Goal: Navigation & Orientation: Find specific page/section

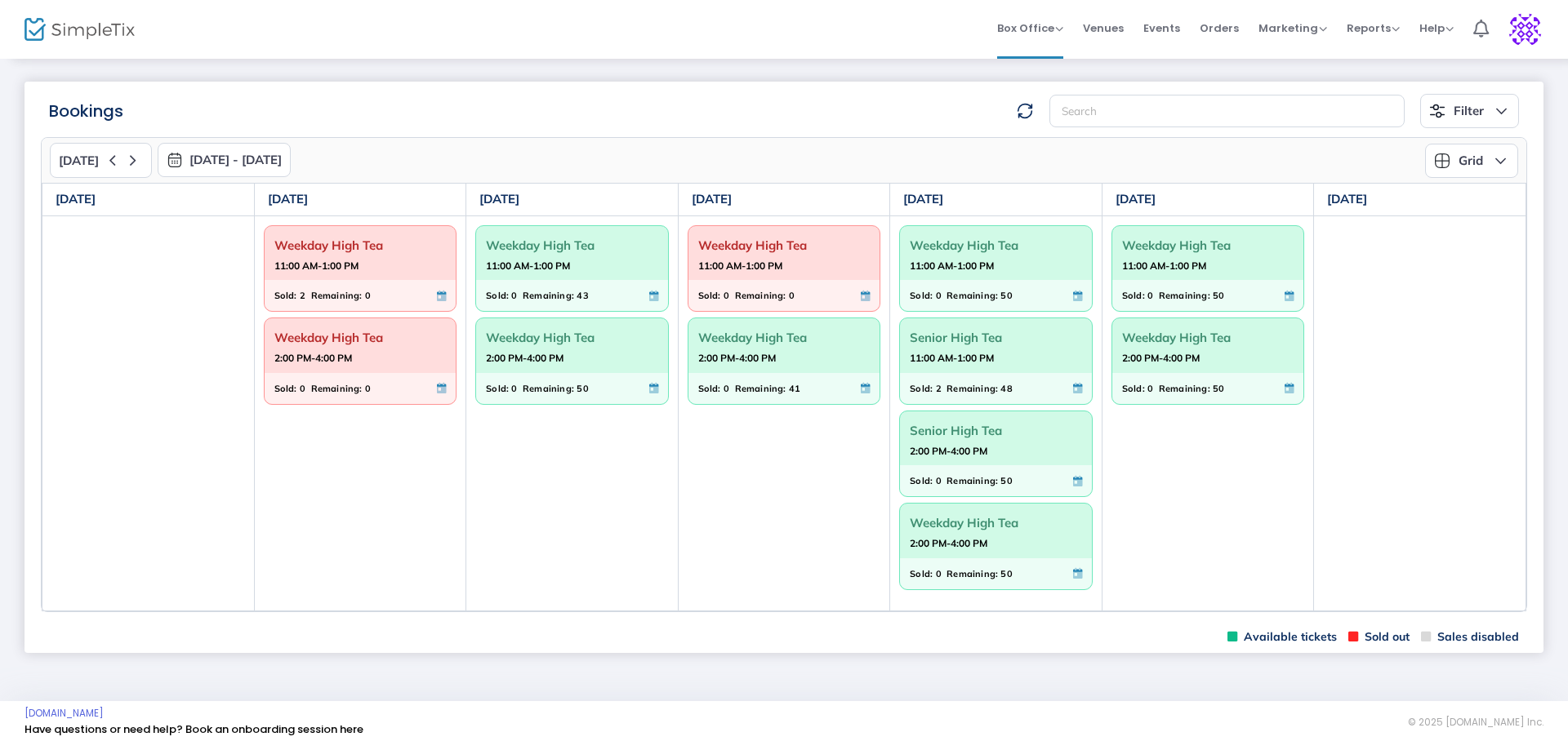
click at [1172, 350] on span "Weekday High Tea" at bounding box center [1208, 338] width 172 height 25
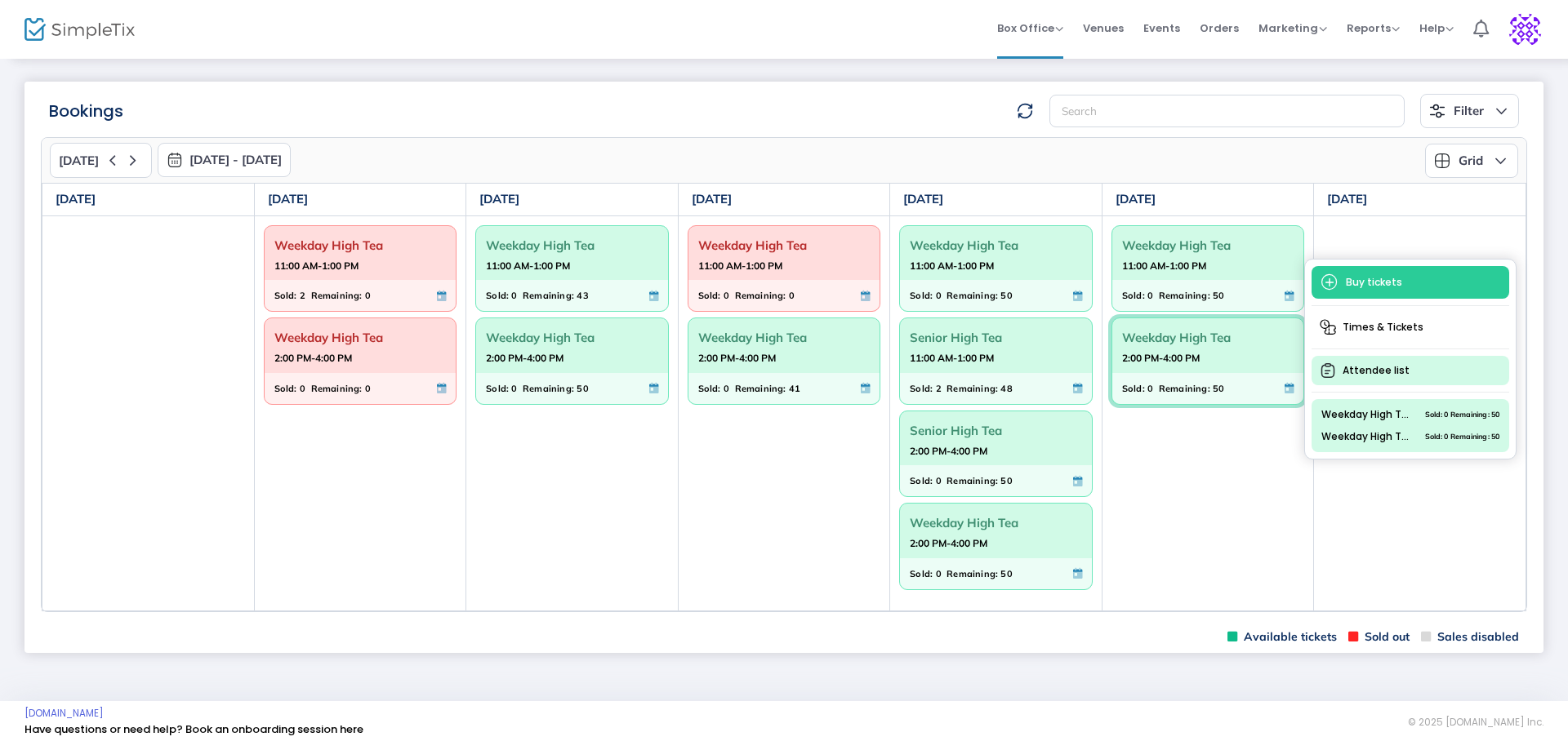
click at [1368, 367] on span "Attendee list" at bounding box center [1410, 370] width 198 height 30
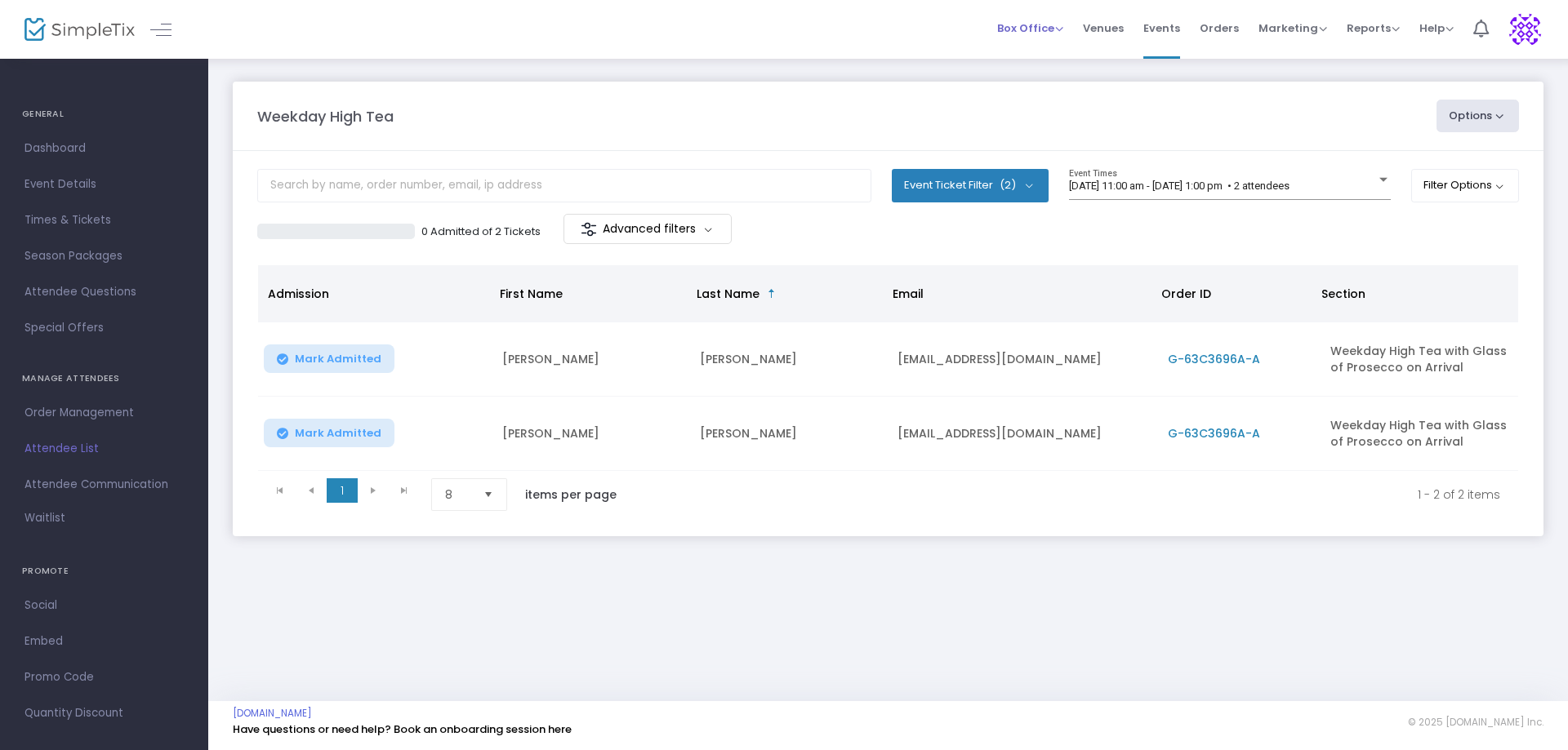
click at [1036, 33] on span "Box Office" at bounding box center [1031, 28] width 66 height 15
click at [1040, 57] on li "Sell Tickets" at bounding box center [1056, 55] width 117 height 32
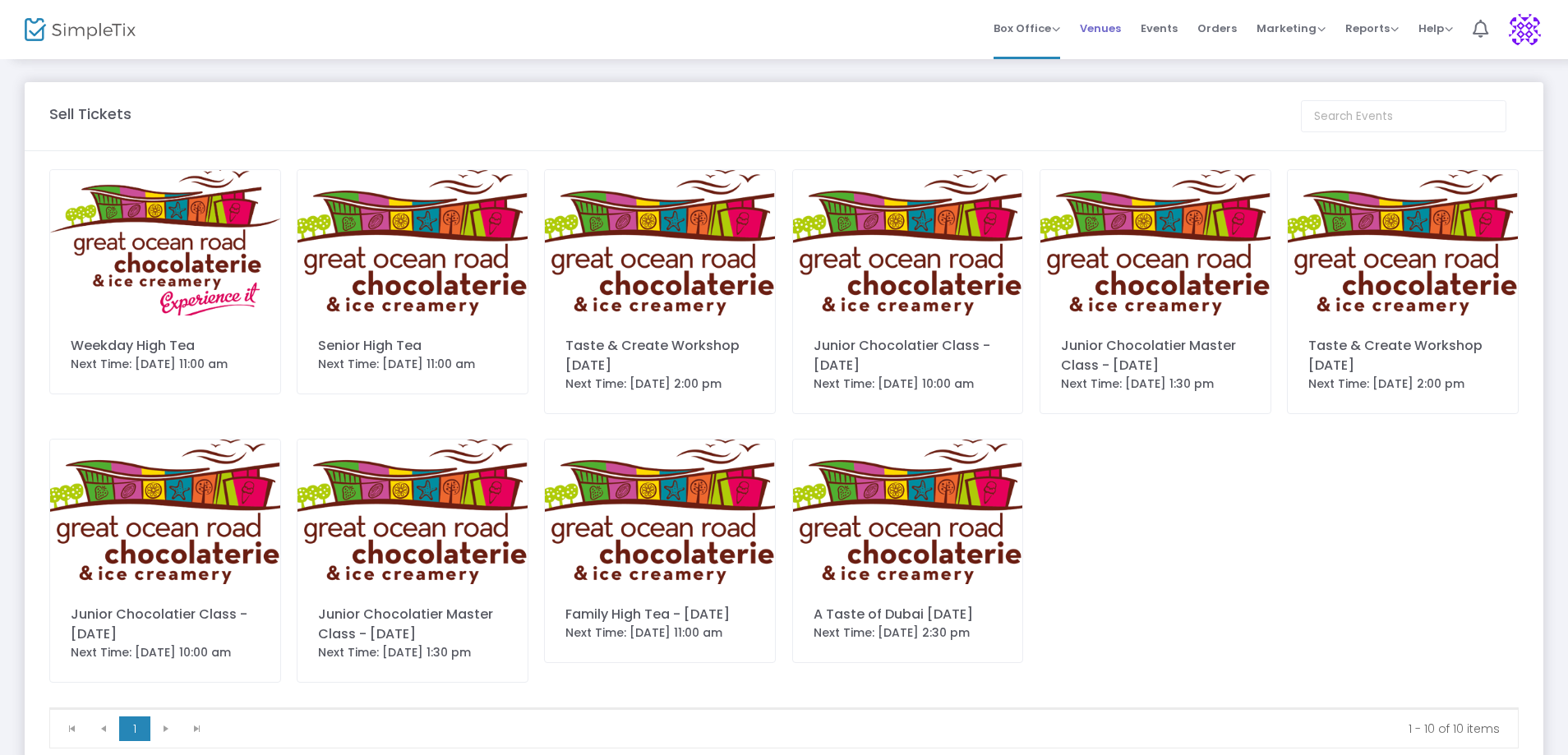
click at [1102, 26] on span "Venues" at bounding box center [1100, 28] width 41 height 42
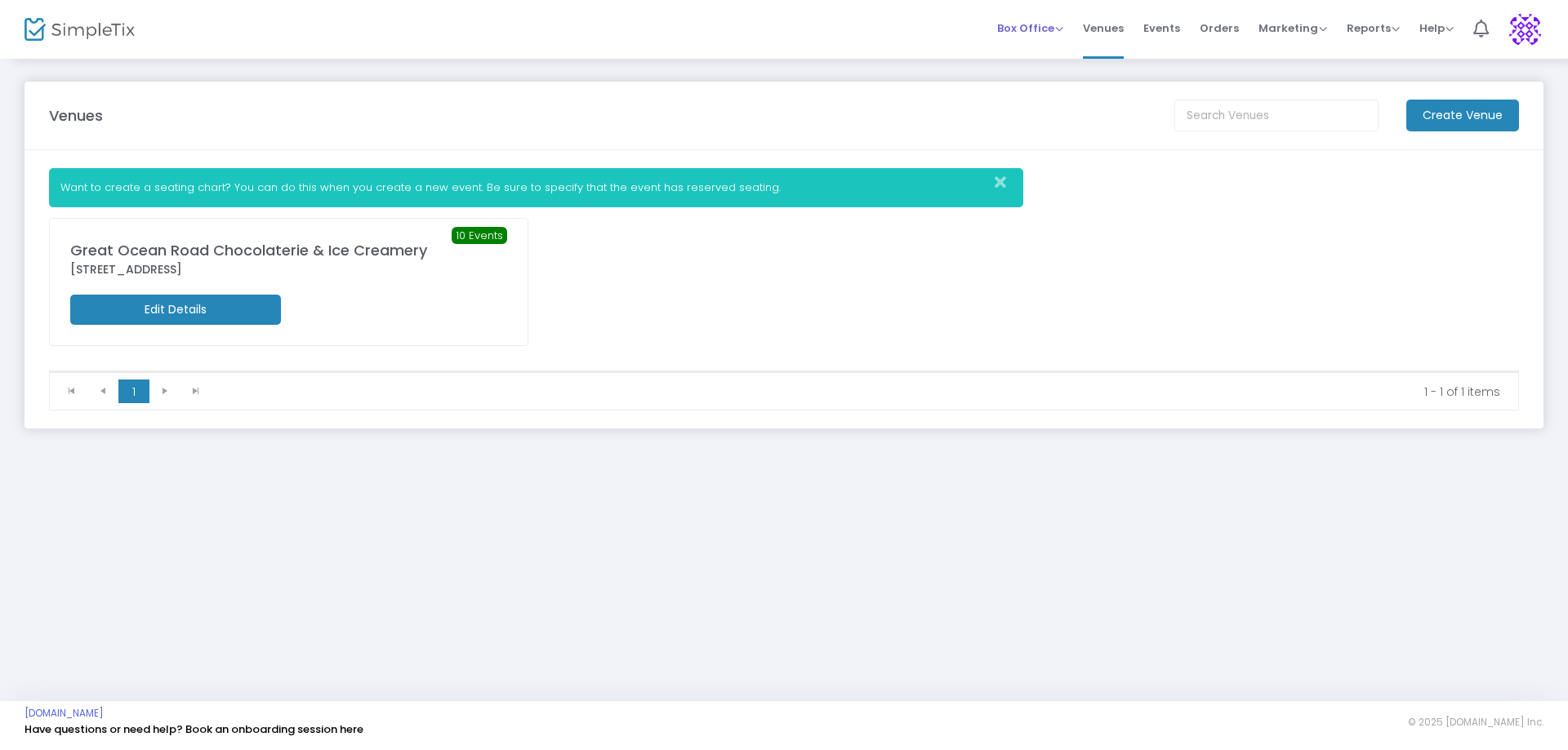
click at [1043, 15] on span "Box Office Sell Tickets Bookings Sell Season Pass" at bounding box center [1031, 28] width 66 height 42
click at [1042, 25] on span "Box Office" at bounding box center [1031, 28] width 66 height 15
click at [1032, 79] on li "Bookings" at bounding box center [1056, 87] width 117 height 32
